Goal: Transaction & Acquisition: Obtain resource

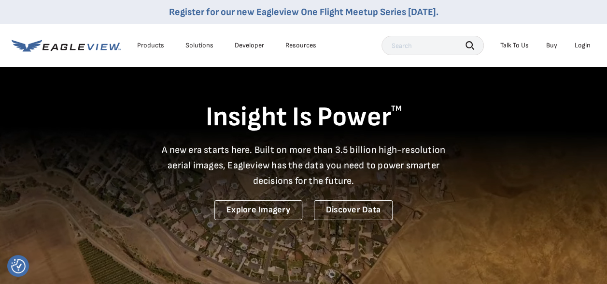
click at [573, 45] on li "Login" at bounding box center [583, 45] width 26 height 14
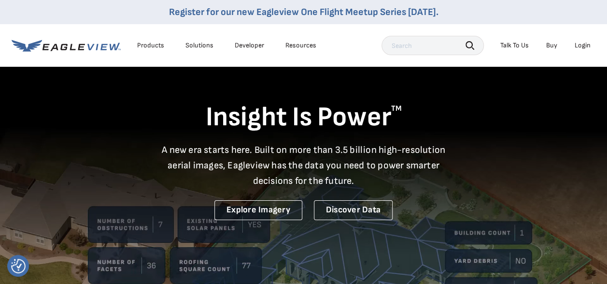
click at [590, 46] on div "Login" at bounding box center [583, 45] width 16 height 9
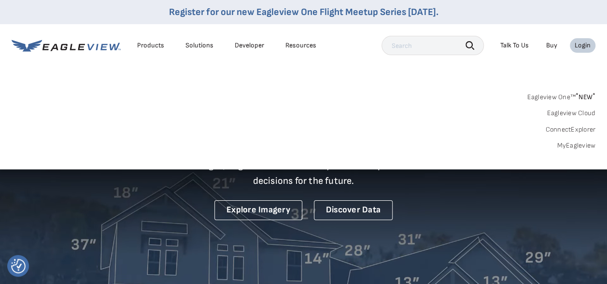
click at [590, 46] on div "Login" at bounding box center [583, 45] width 16 height 9
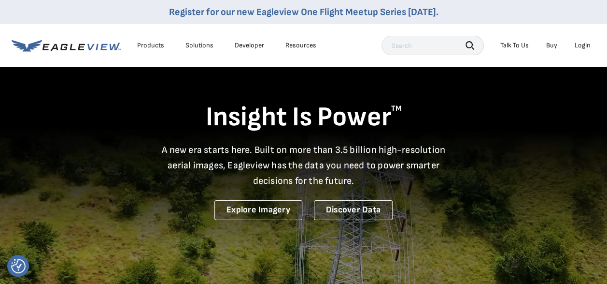
click at [590, 46] on div "Login" at bounding box center [583, 45] width 16 height 9
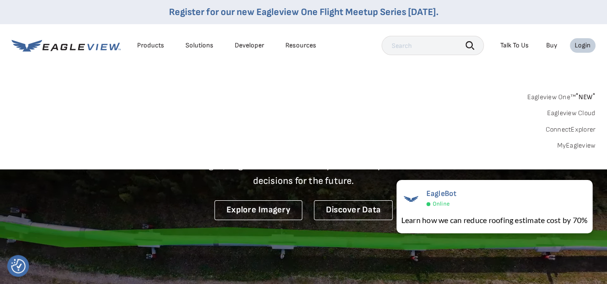
click at [576, 45] on div "Login" at bounding box center [583, 45] width 16 height 9
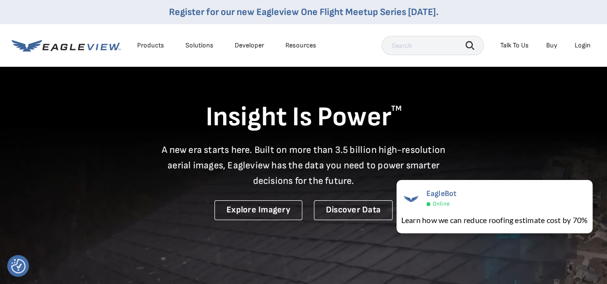
click at [576, 45] on div "Login" at bounding box center [583, 45] width 16 height 9
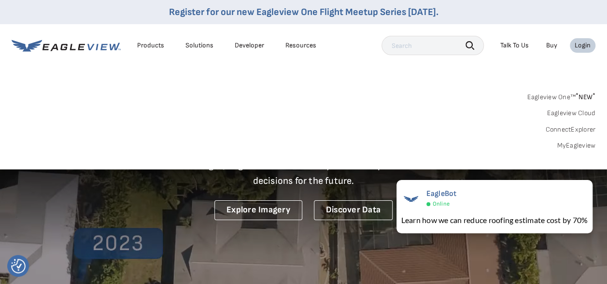
click at [576, 45] on div "Login" at bounding box center [583, 45] width 16 height 9
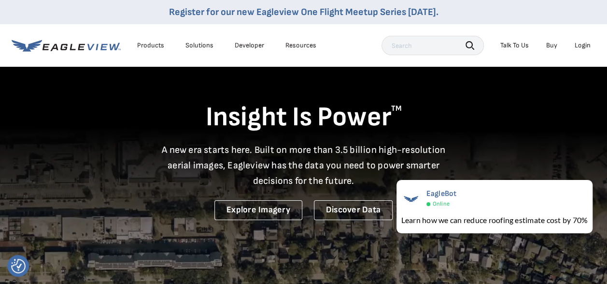
click at [576, 45] on div "Login" at bounding box center [583, 45] width 16 height 9
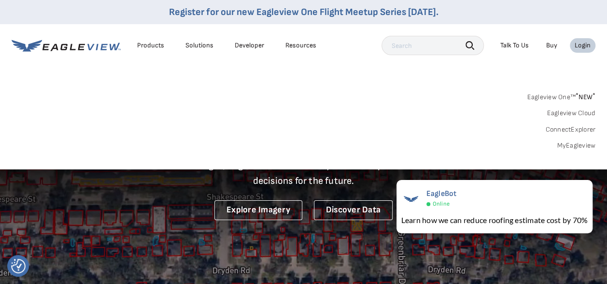
click at [579, 40] on li "Login" at bounding box center [583, 45] width 26 height 14
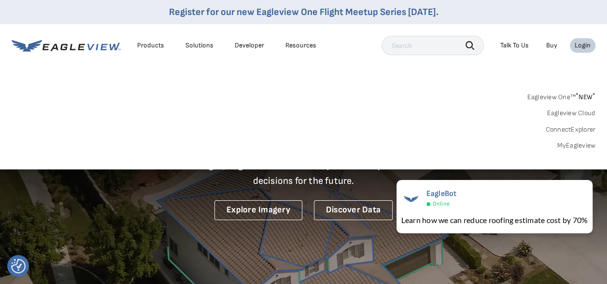
click at [579, 40] on li "Login" at bounding box center [583, 45] width 26 height 14
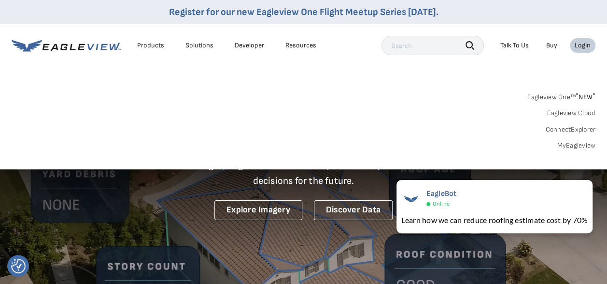
click at [579, 42] on div "Login" at bounding box center [583, 45] width 16 height 9
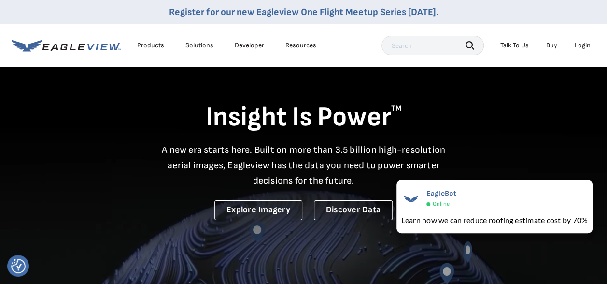
click at [579, 42] on div "Login" at bounding box center [583, 45] width 16 height 9
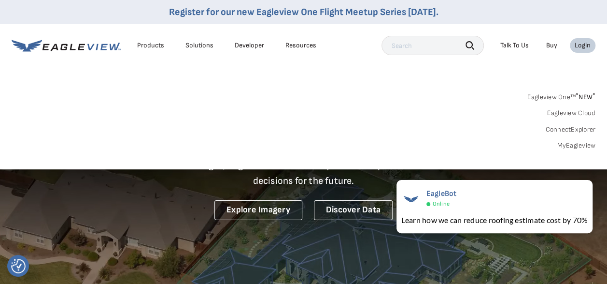
click at [579, 42] on div "Login" at bounding box center [583, 45] width 16 height 9
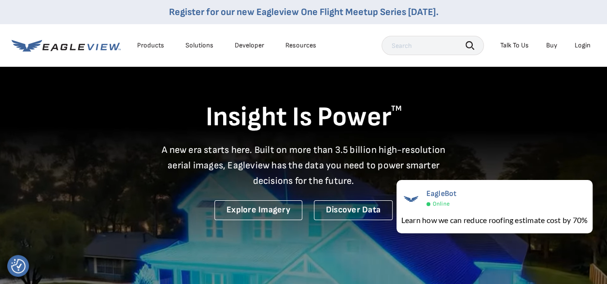
click at [579, 42] on div "Login" at bounding box center [583, 45] width 16 height 9
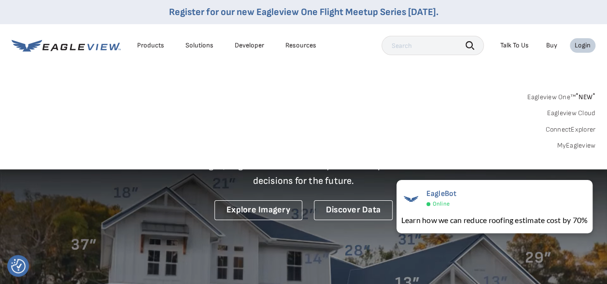
click at [582, 46] on div "Login" at bounding box center [583, 45] width 16 height 9
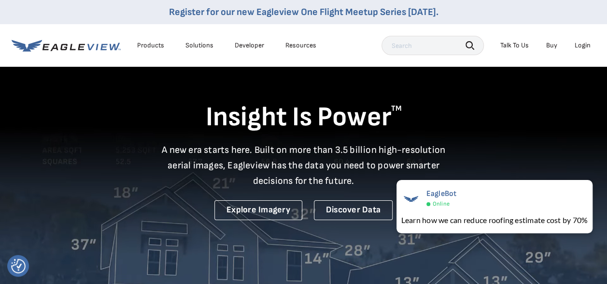
click at [582, 46] on div "Login" at bounding box center [583, 45] width 16 height 9
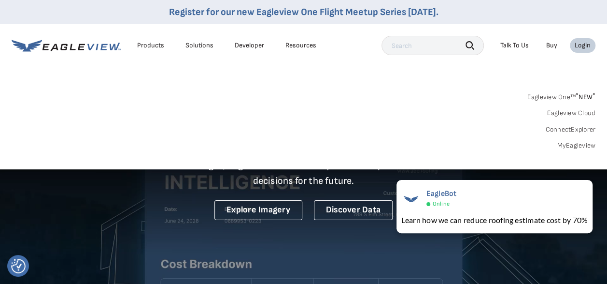
click at [582, 46] on div "Login" at bounding box center [583, 45] width 16 height 9
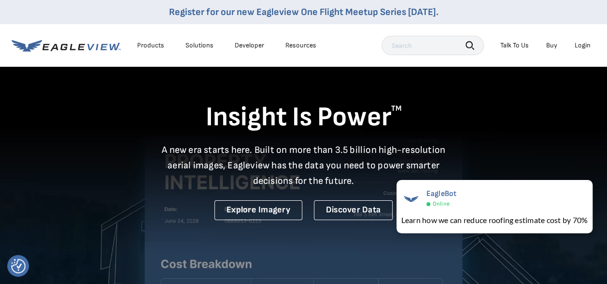
click at [582, 46] on div "Login" at bounding box center [583, 45] width 16 height 9
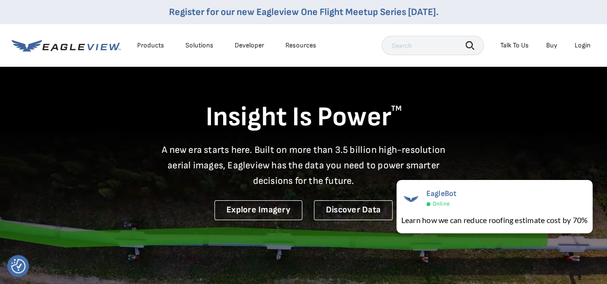
click at [582, 43] on div "Login" at bounding box center [583, 45] width 16 height 9
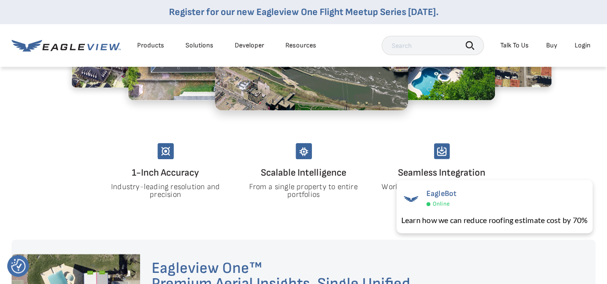
scroll to position [500, 0]
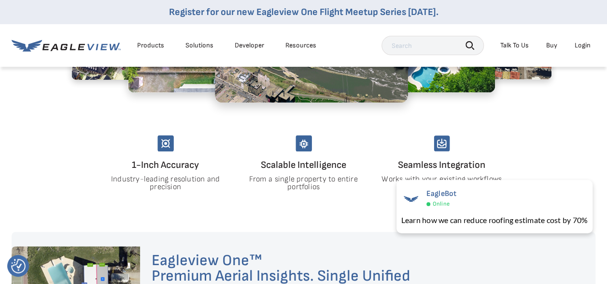
click at [585, 43] on div "Login" at bounding box center [583, 45] width 16 height 9
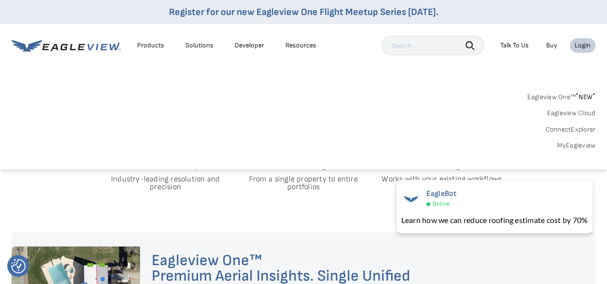
click at [568, 97] on link "Eagleview One™ * NEW *" at bounding box center [561, 95] width 69 height 11
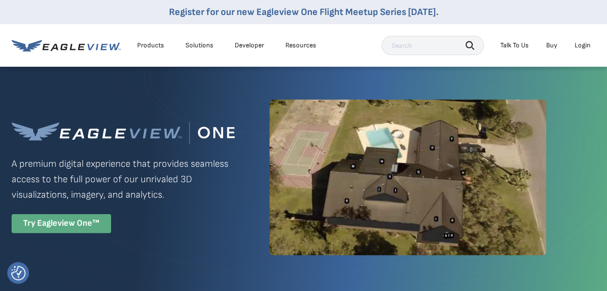
click at [90, 221] on div "Try Eagleview One™" at bounding box center [61, 223] width 99 height 19
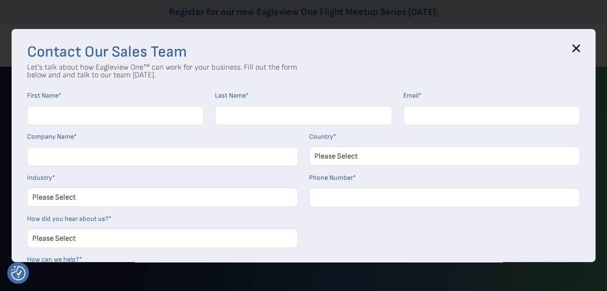
click at [580, 47] on icon at bounding box center [576, 48] width 6 height 6
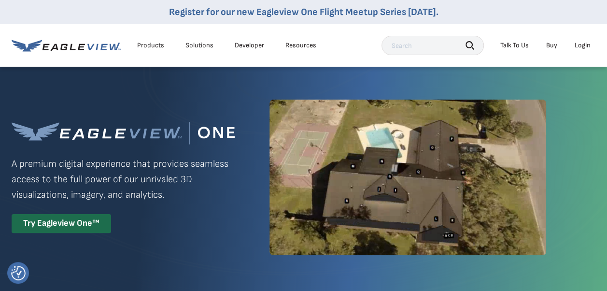
click at [585, 44] on div "Login" at bounding box center [583, 45] width 16 height 9
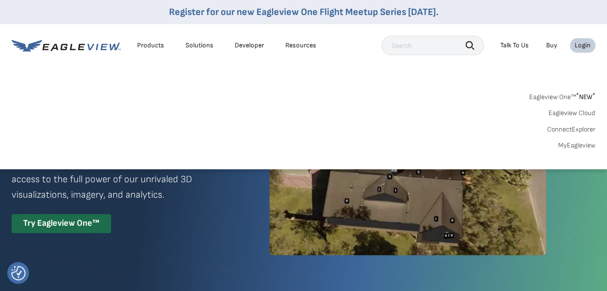
click at [577, 148] on link "MyEagleview" at bounding box center [576, 145] width 37 height 9
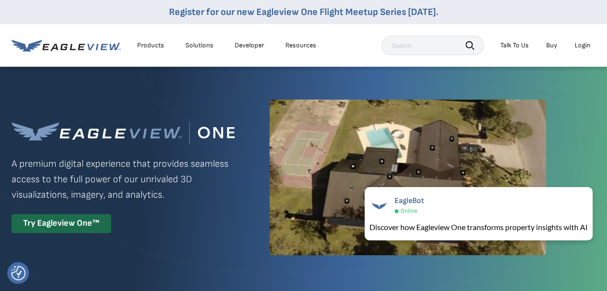
click at [583, 43] on div "Login" at bounding box center [583, 45] width 16 height 9
click at [72, 219] on div "Try Eagleview One™" at bounding box center [61, 223] width 99 height 19
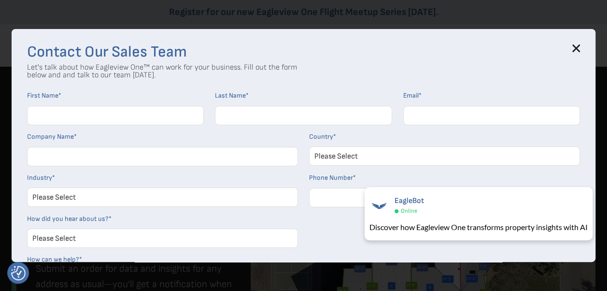
scroll to position [614, 0]
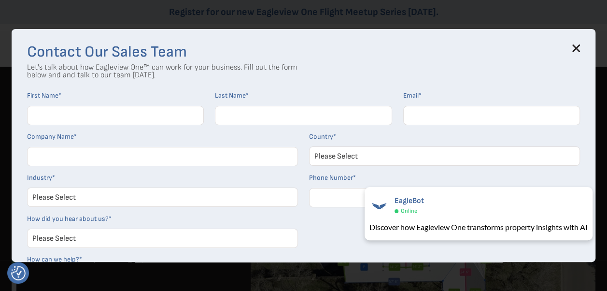
click at [580, 49] on icon at bounding box center [576, 48] width 6 height 6
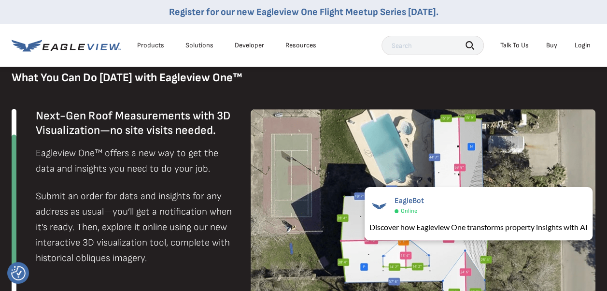
click at [580, 41] on li "Login" at bounding box center [583, 45] width 26 height 14
click at [583, 44] on div "Login" at bounding box center [583, 45] width 16 height 9
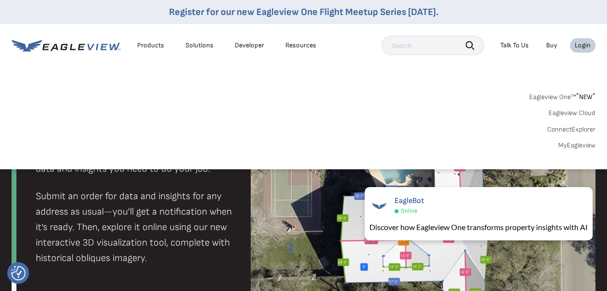
click at [573, 144] on link "MyEagleview" at bounding box center [576, 145] width 37 height 9
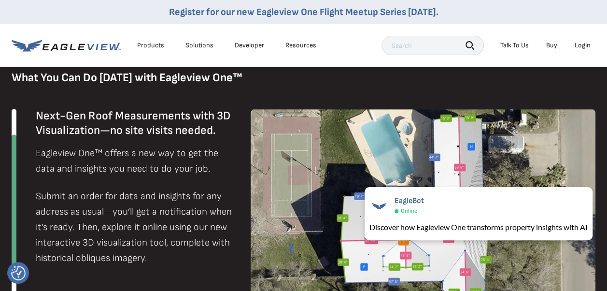
click at [582, 43] on div "Login" at bounding box center [583, 45] width 16 height 9
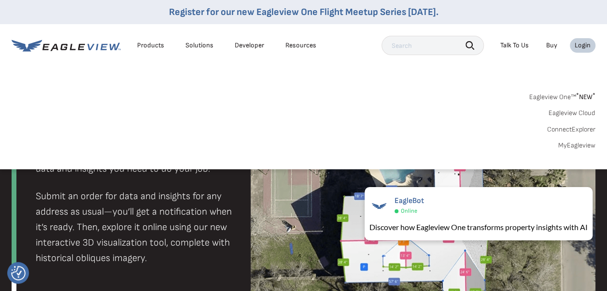
click at [569, 96] on link "Eagleview One™ * NEW *" at bounding box center [562, 95] width 66 height 11
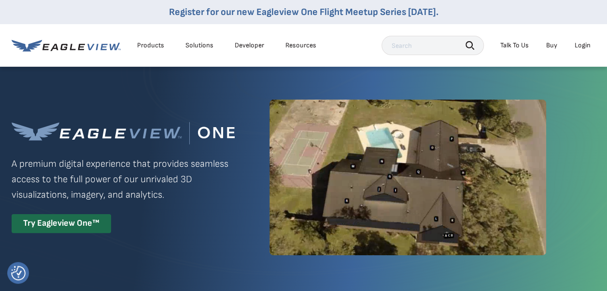
click at [70, 45] on icon at bounding box center [66, 46] width 109 height 12
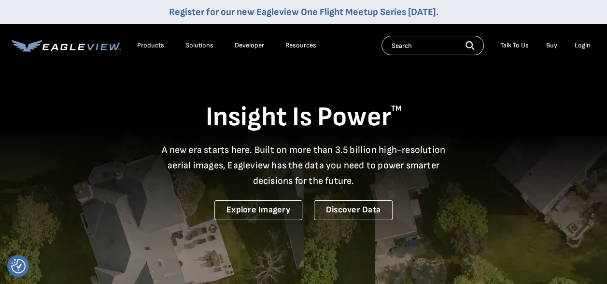
click at [577, 46] on div "Login" at bounding box center [583, 45] width 16 height 9
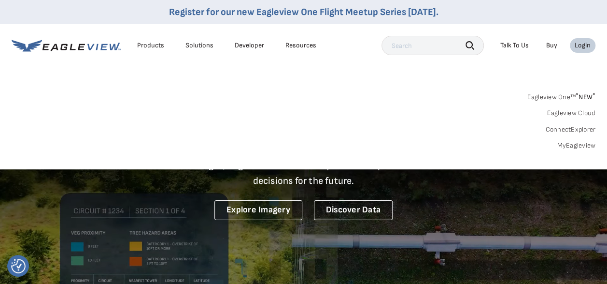
click at [567, 110] on link "Eagleview Cloud" at bounding box center [571, 113] width 49 height 9
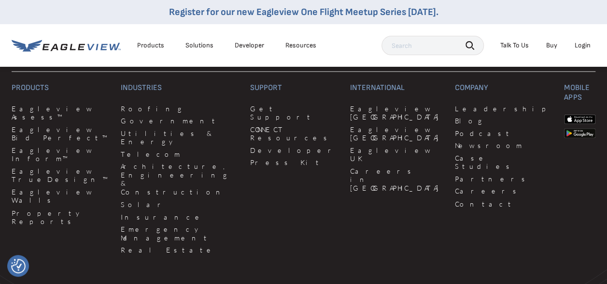
scroll to position [2497, 0]
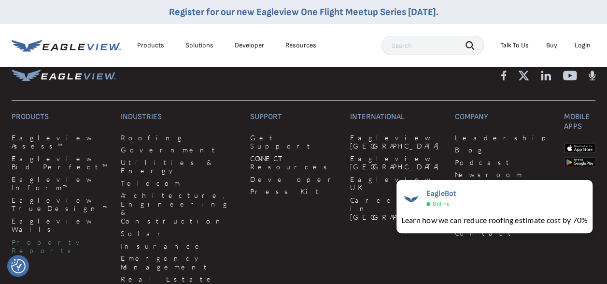
click at [52, 237] on link "Property Reports" at bounding box center [61, 245] width 98 height 17
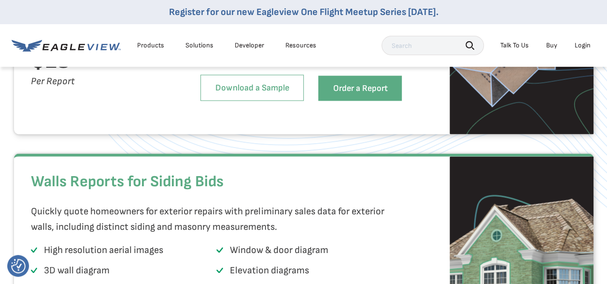
scroll to position [796, 0]
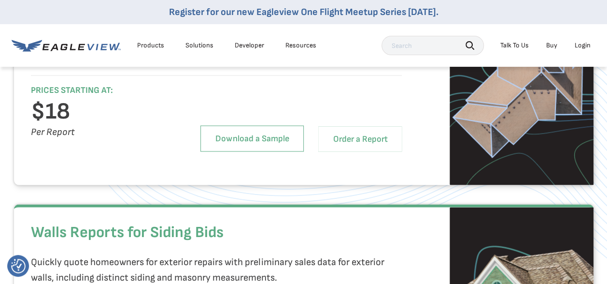
click at [360, 151] on link "Order a Report" at bounding box center [360, 138] width 84 height 25
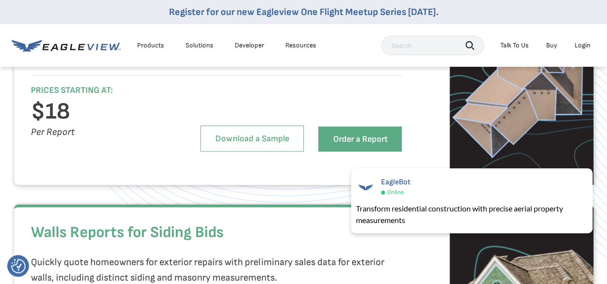
click at [575, 42] on div "Login" at bounding box center [583, 45] width 16 height 9
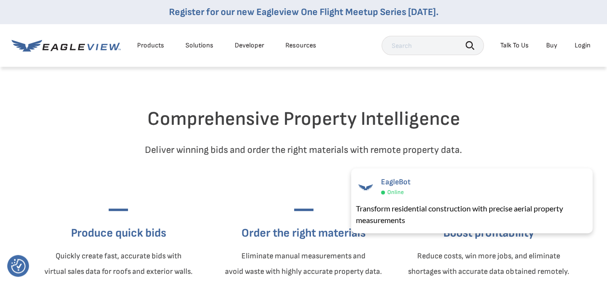
scroll to position [0, 0]
